Goal: Communication & Community: Participate in discussion

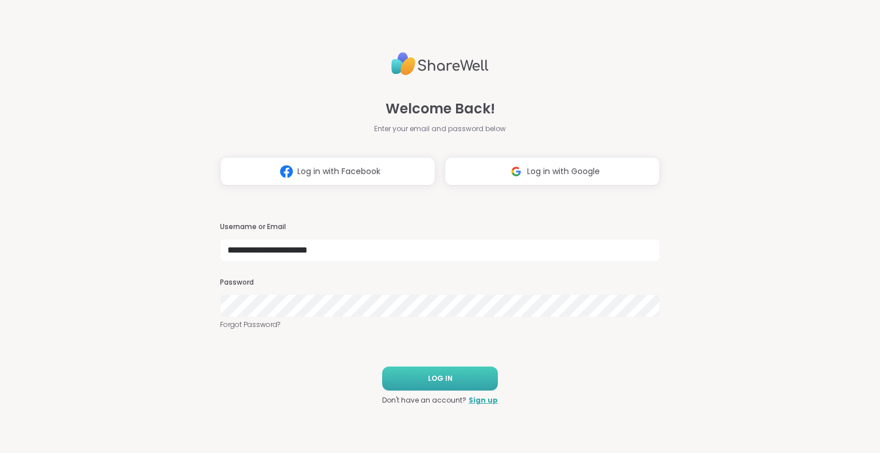
click at [418, 388] on button "LOG IN" at bounding box center [440, 379] width 116 height 24
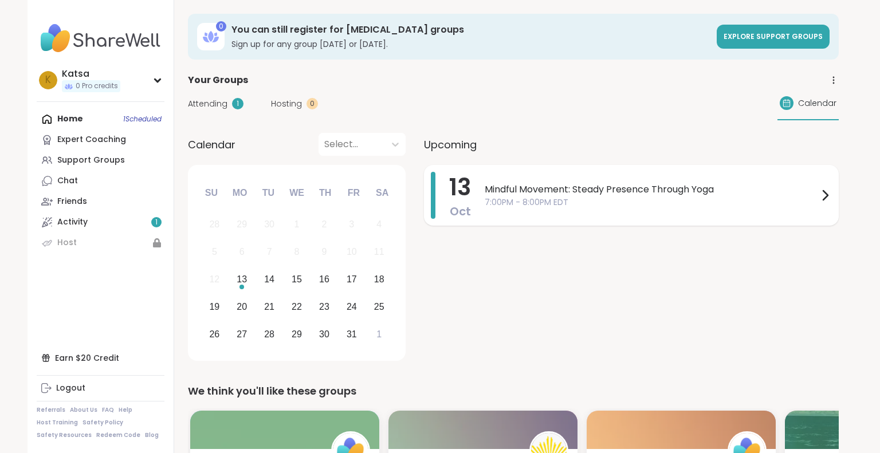
click at [631, 184] on span "Mindful Movement: Steady Presence Through Yoga" at bounding box center [651, 190] width 333 height 14
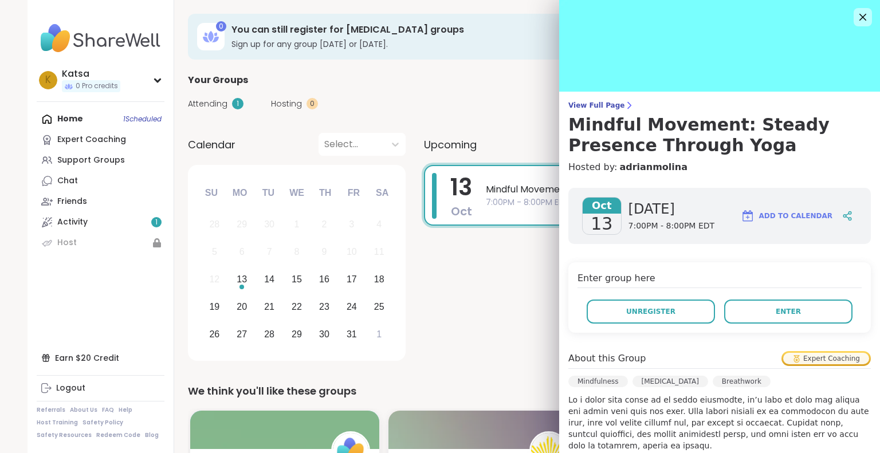
click at [625, 411] on p at bounding box center [719, 440] width 302 height 92
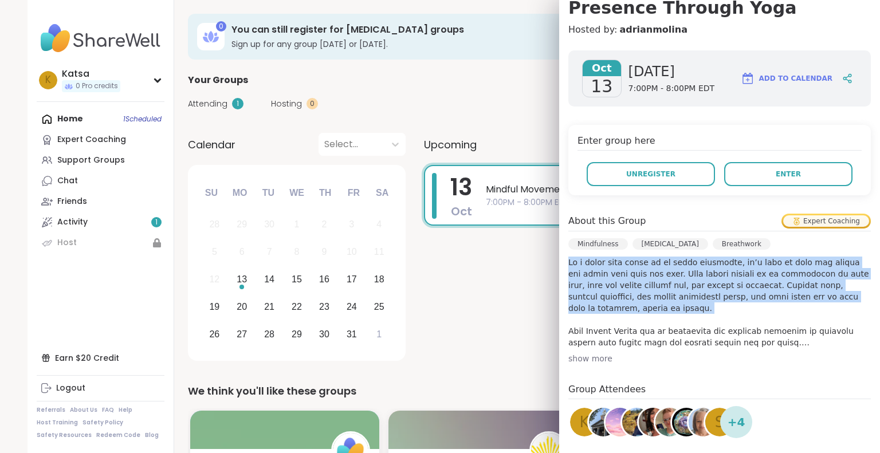
scroll to position [160, 0]
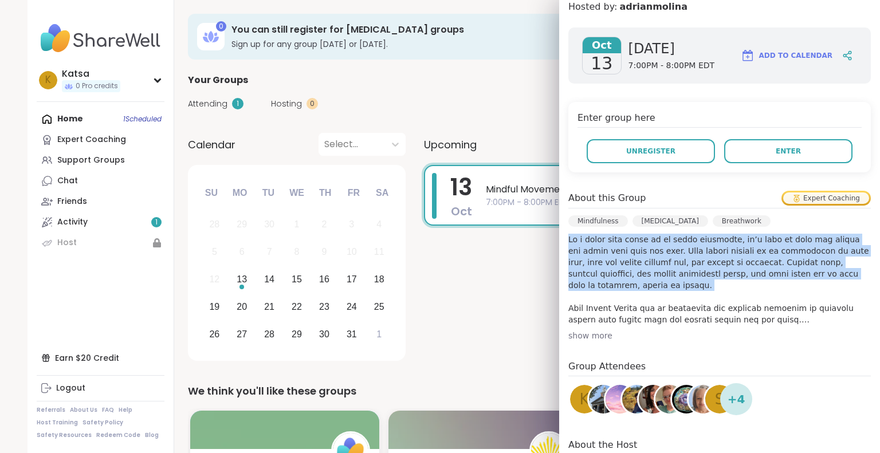
click at [589, 340] on div "show more" at bounding box center [719, 335] width 302 height 11
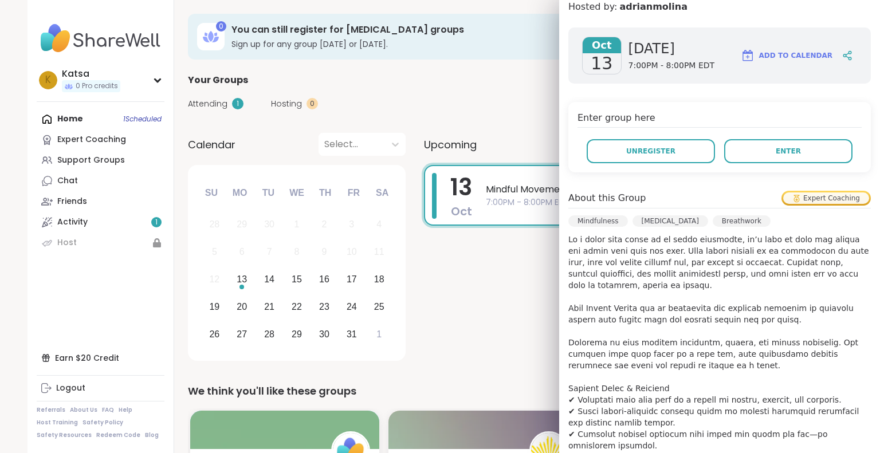
click at [589, 340] on p at bounding box center [719, 446] width 302 height 424
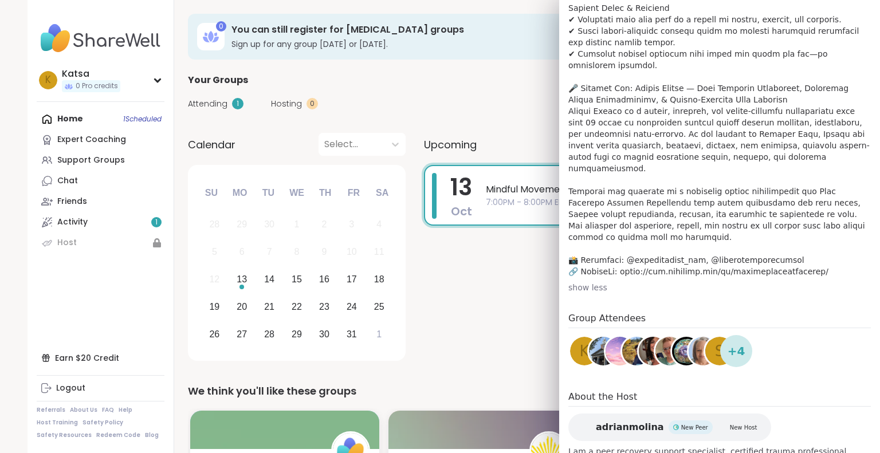
scroll to position [557, 0]
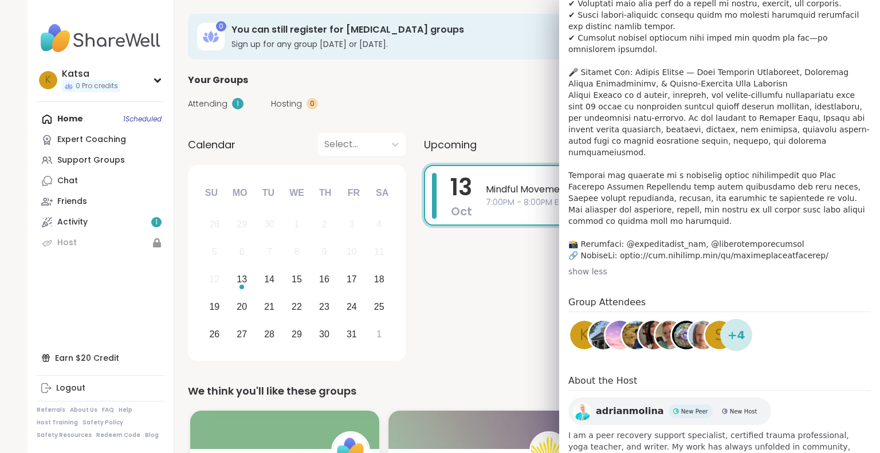
click at [610, 430] on span "I am a peer recovery support specialist, certified trauma professional, yoga te…" at bounding box center [719, 453] width 302 height 46
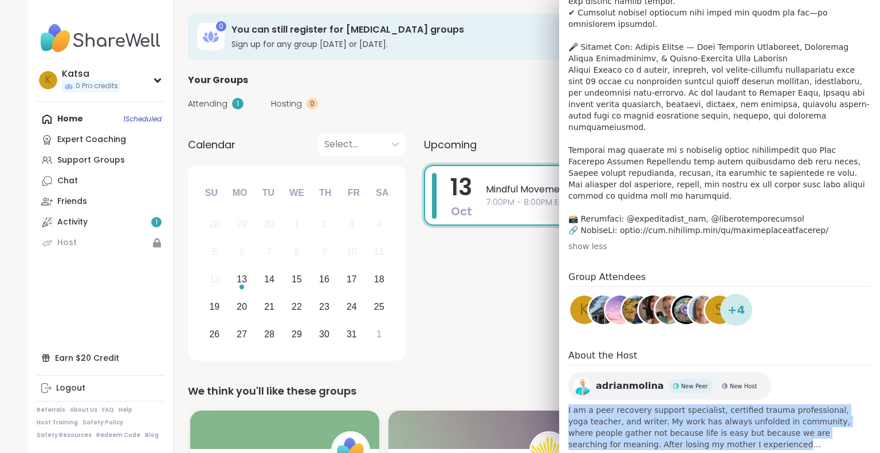
scroll to position [583, 0]
click at [579, 64] on p at bounding box center [719, 24] width 302 height 424
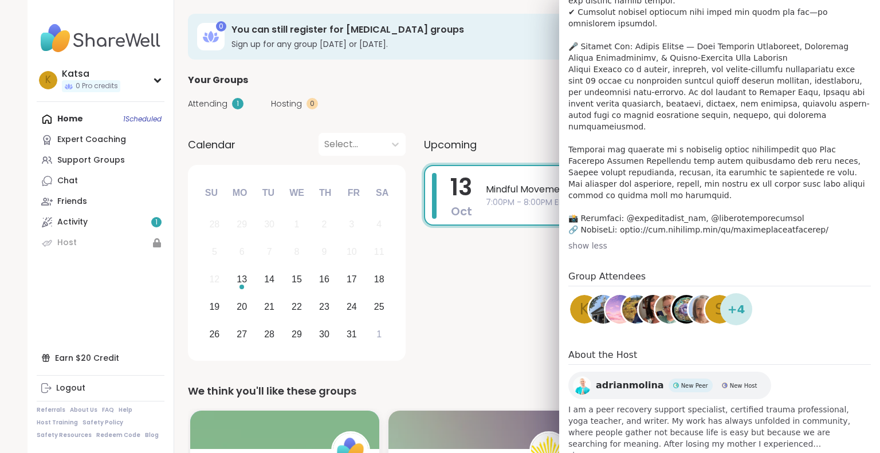
click at [579, 64] on p at bounding box center [719, 24] width 302 height 424
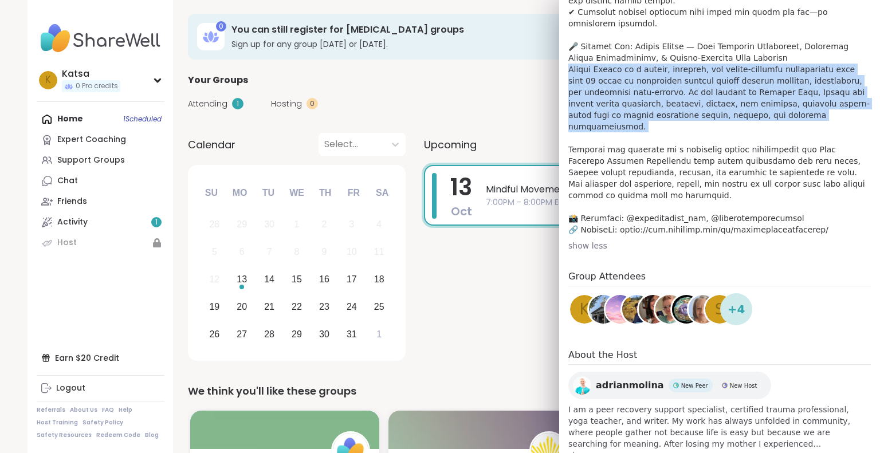
click at [579, 64] on p at bounding box center [719, 24] width 302 height 424
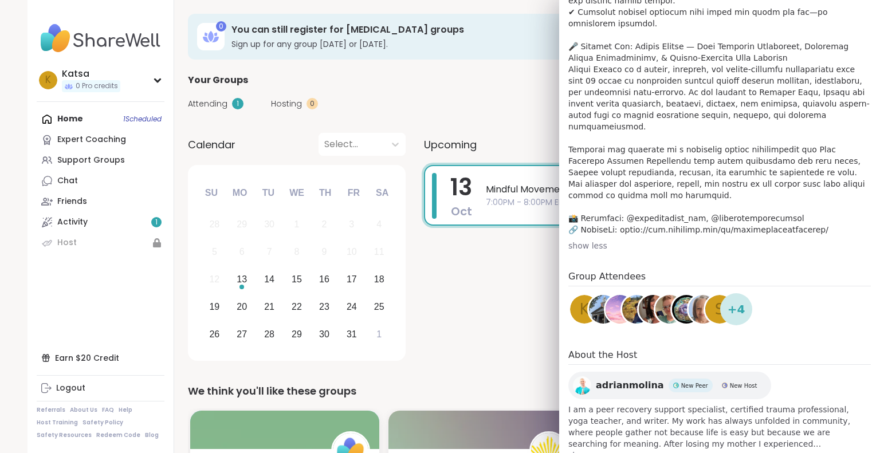
click at [579, 64] on p at bounding box center [719, 24] width 302 height 424
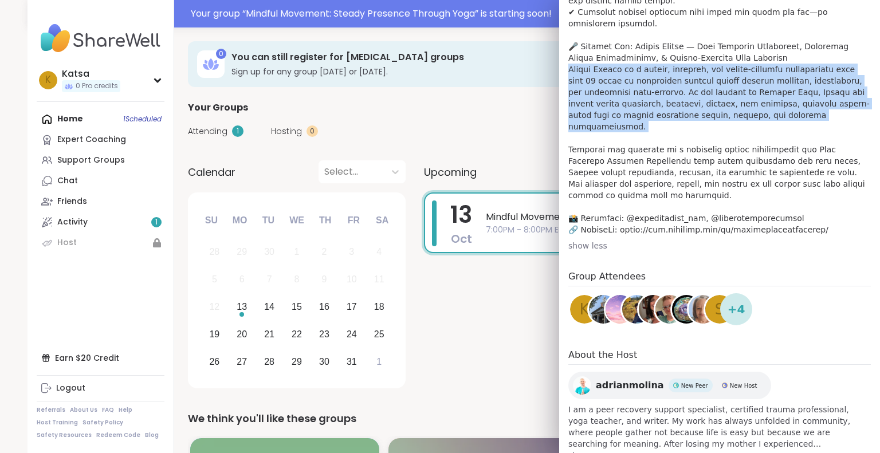
click at [717, 159] on p at bounding box center [719, 24] width 302 height 424
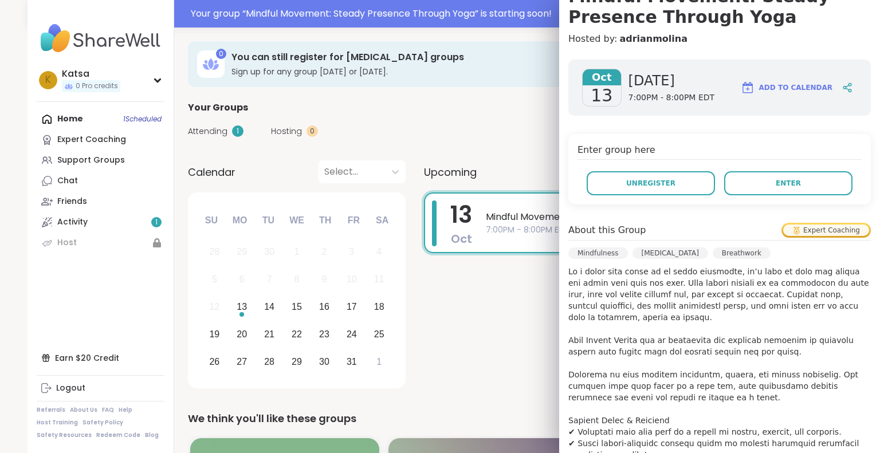
scroll to position [124, 0]
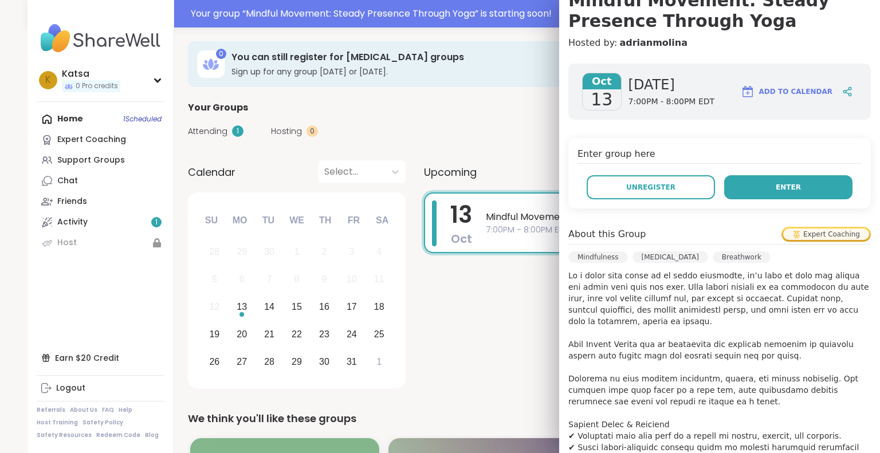
click at [761, 186] on button "Enter" at bounding box center [788, 187] width 128 height 24
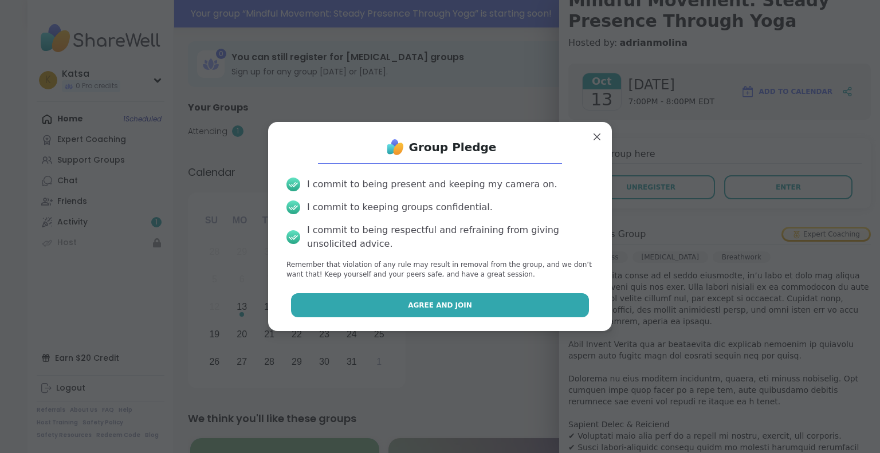
click at [384, 316] on button "Agree and Join" at bounding box center [440, 305] width 298 height 24
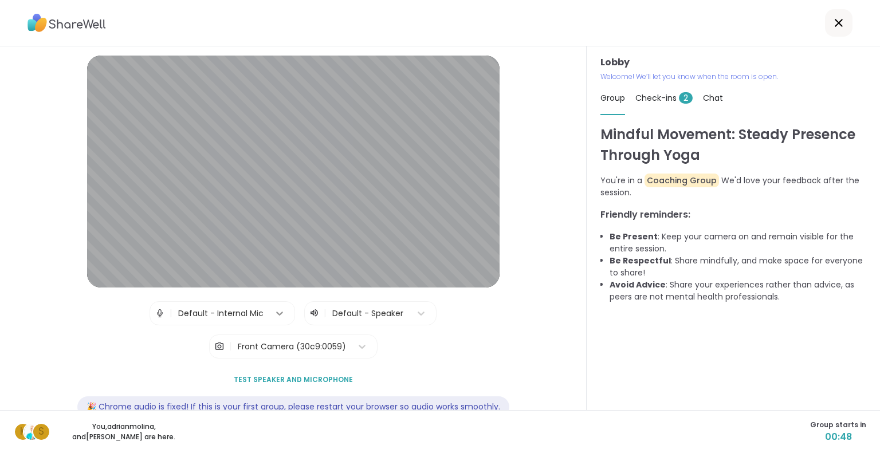
click at [282, 305] on div at bounding box center [279, 313] width 21 height 21
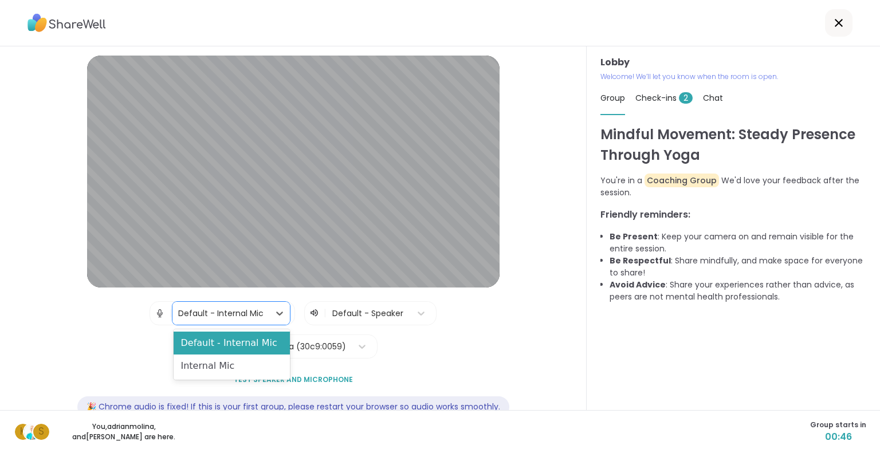
click at [391, 326] on div "| 2 results available. Use Up and Down to choose options, press Enter to select…" at bounding box center [292, 329] width 287 height 57
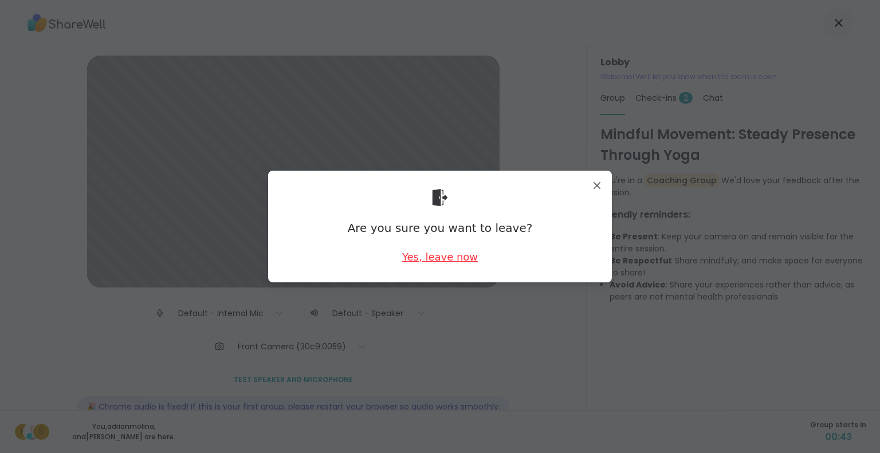
click at [448, 259] on div "Yes, leave now" at bounding box center [440, 257] width 76 height 14
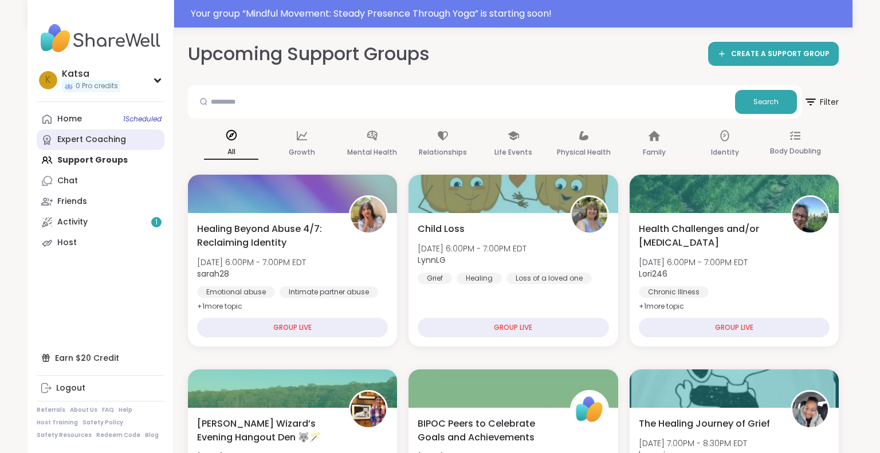
click at [71, 145] on div "Expert Coaching" at bounding box center [91, 139] width 69 height 11
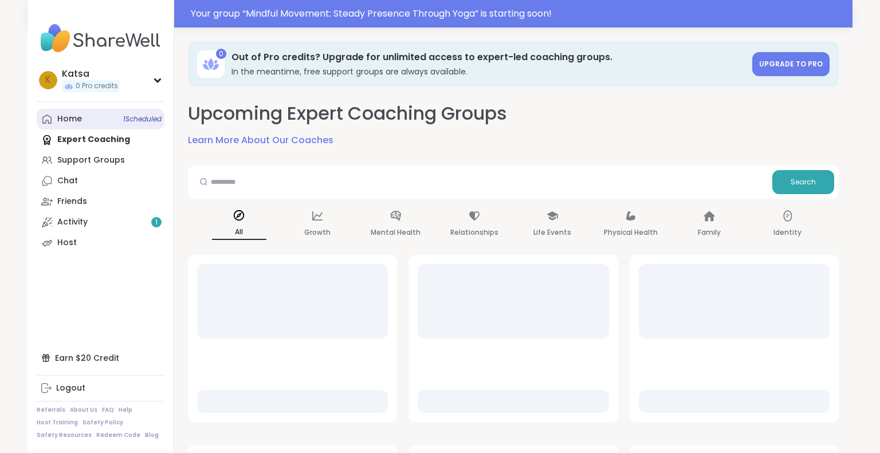
click at [66, 119] on div "Home 1 Scheduled" at bounding box center [69, 118] width 25 height 11
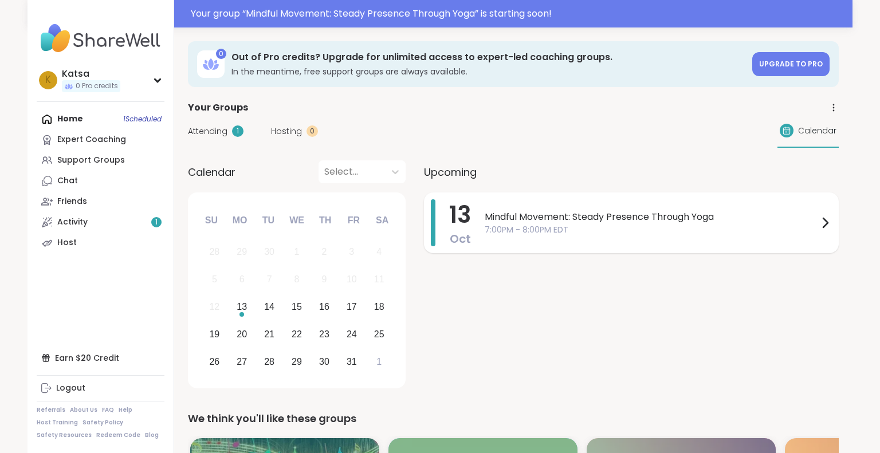
click at [522, 221] on span "Mindful Movement: Steady Presence Through Yoga" at bounding box center [651, 217] width 333 height 14
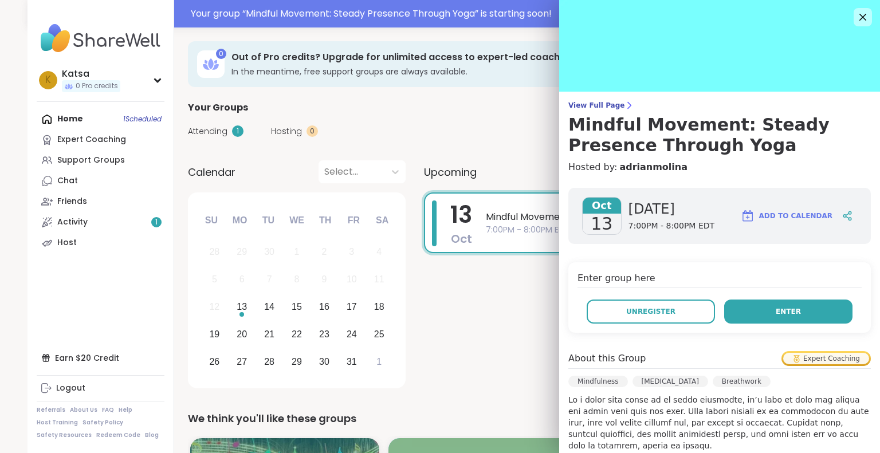
click at [772, 308] on button "Enter" at bounding box center [788, 312] width 128 height 24
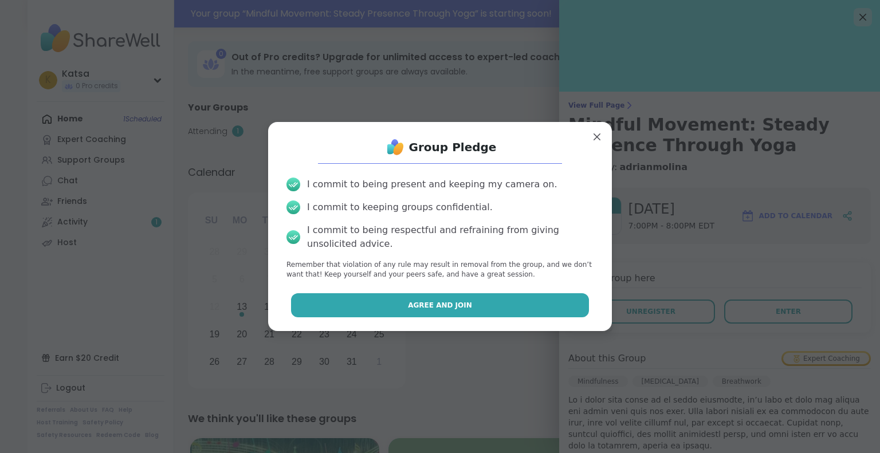
click at [506, 297] on button "Agree and Join" at bounding box center [440, 305] width 298 height 24
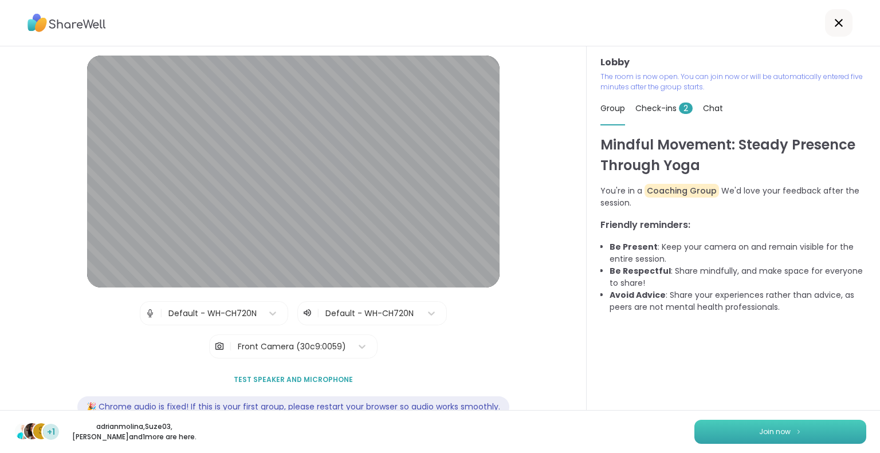
click at [780, 424] on button "Join now" at bounding box center [780, 432] width 172 height 24
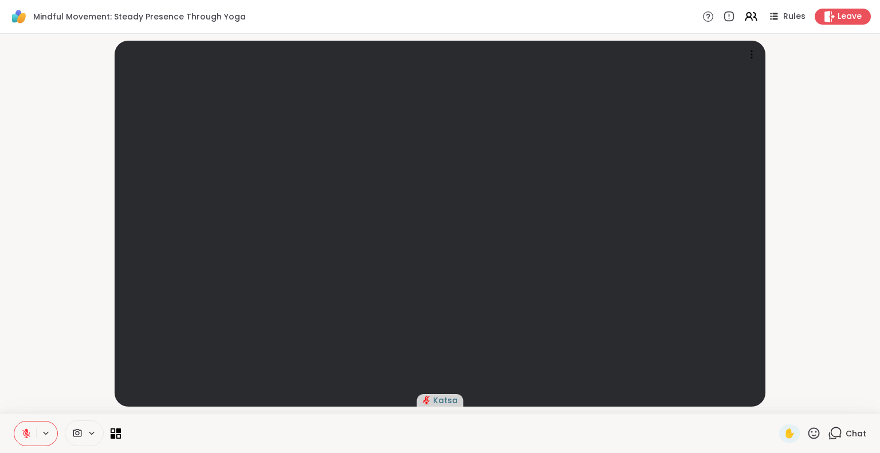
click at [839, 431] on icon at bounding box center [835, 433] width 14 height 14
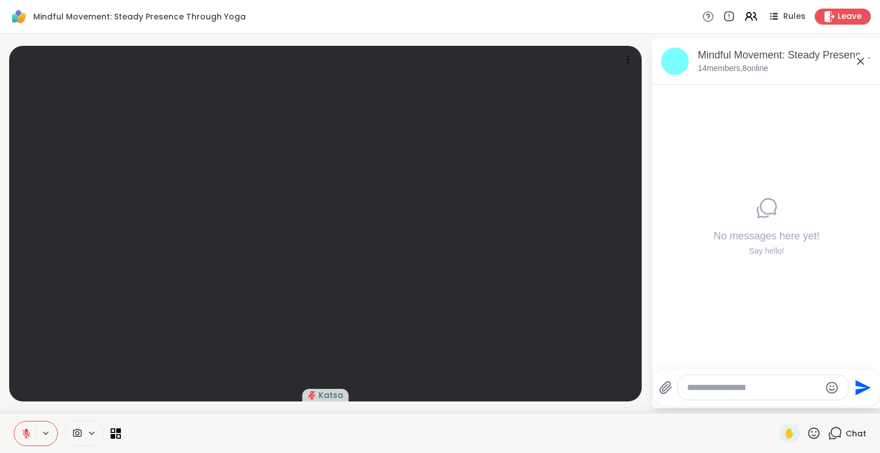
click at [859, 59] on icon at bounding box center [860, 61] width 14 height 14
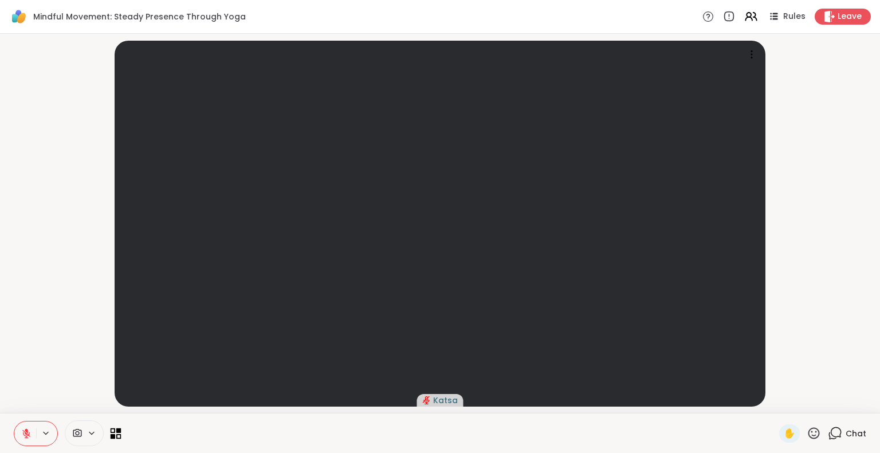
click at [112, 435] on icon at bounding box center [113, 436] width 5 height 5
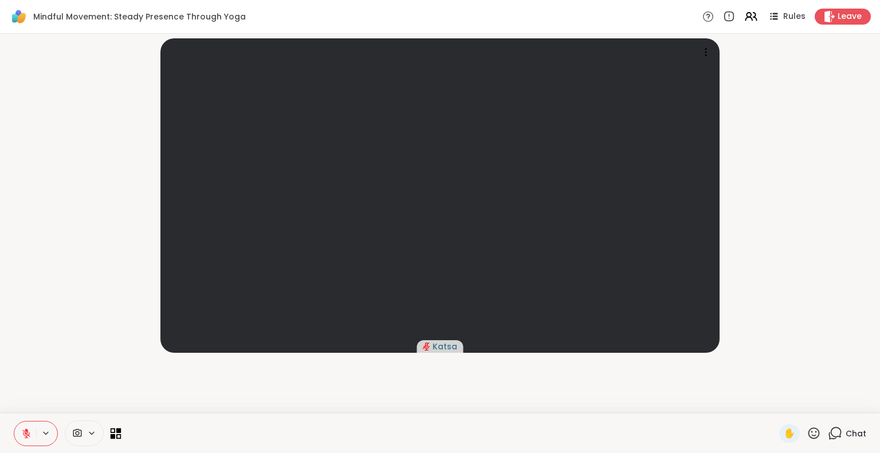
click at [112, 435] on icon at bounding box center [113, 436] width 5 height 5
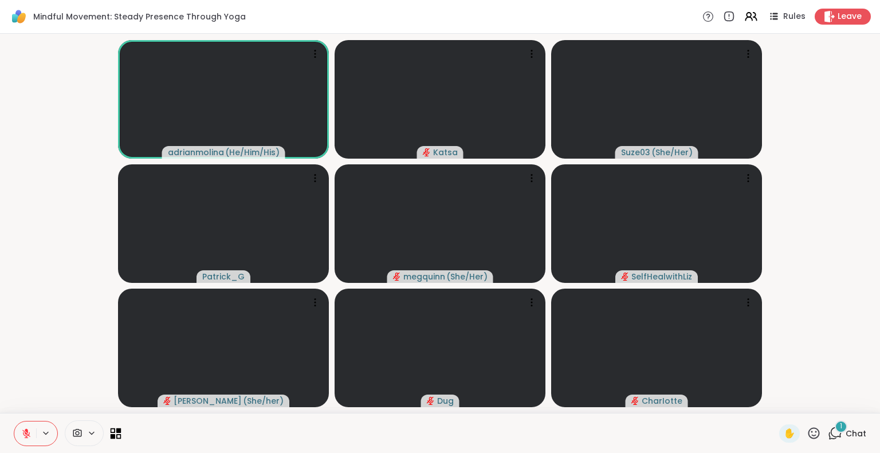
click at [115, 434] on icon at bounding box center [116, 433] width 11 height 11
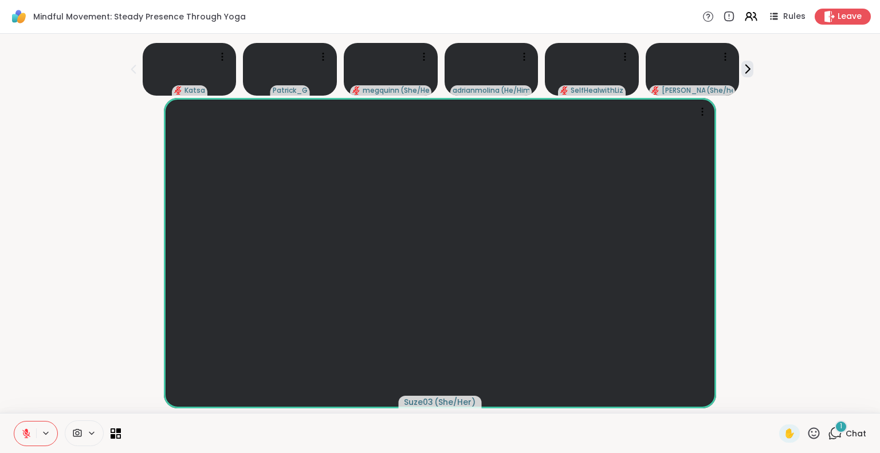
click at [848, 428] on span "Chat" at bounding box center [855, 433] width 21 height 11
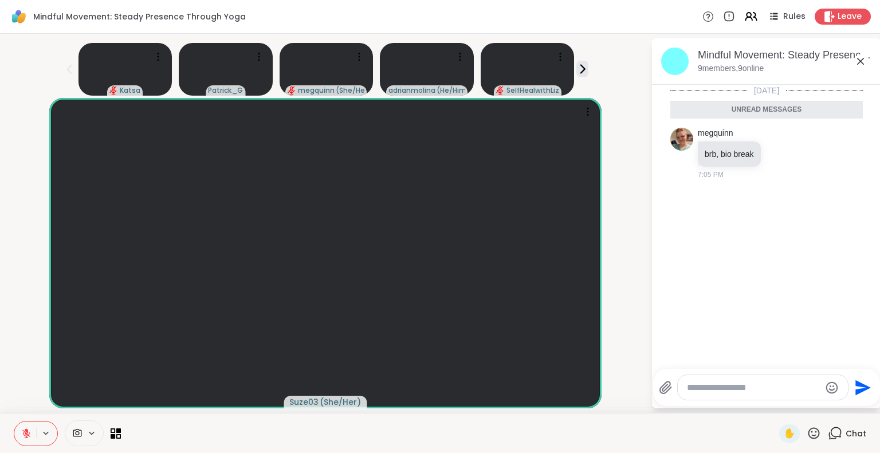
click at [727, 389] on textarea "Type your message" at bounding box center [753, 387] width 133 height 11
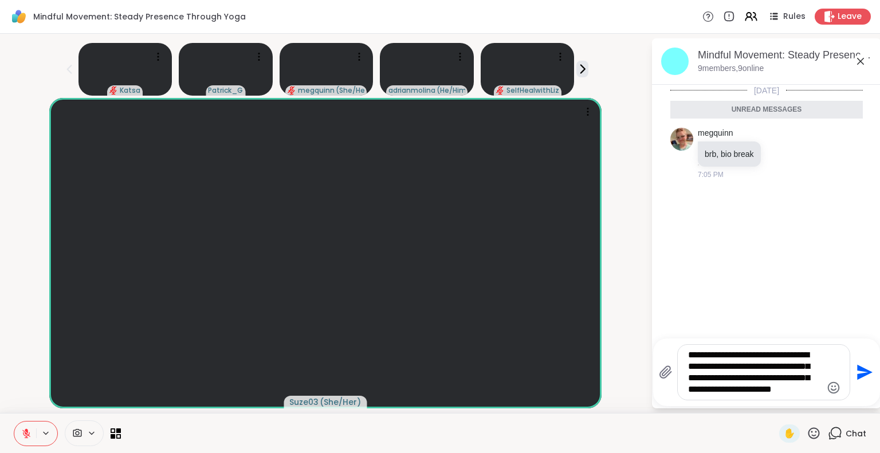
type textarea "**********"
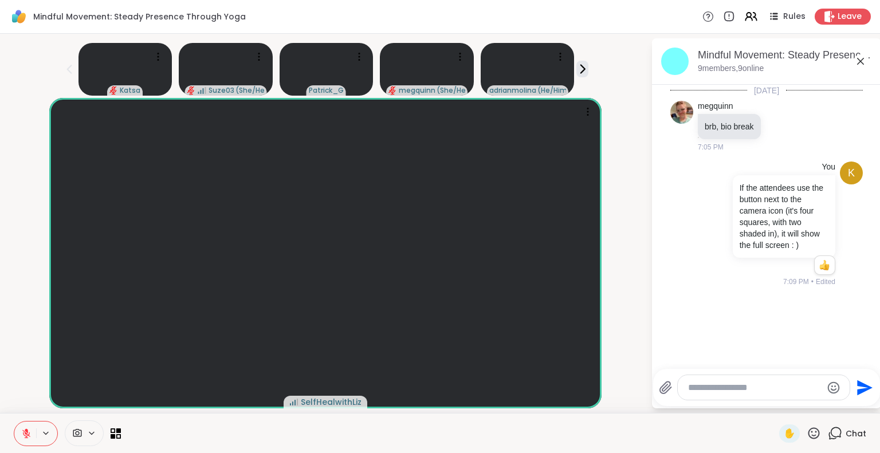
click at [857, 58] on icon at bounding box center [860, 61] width 14 height 14
